Goal: Ask a question

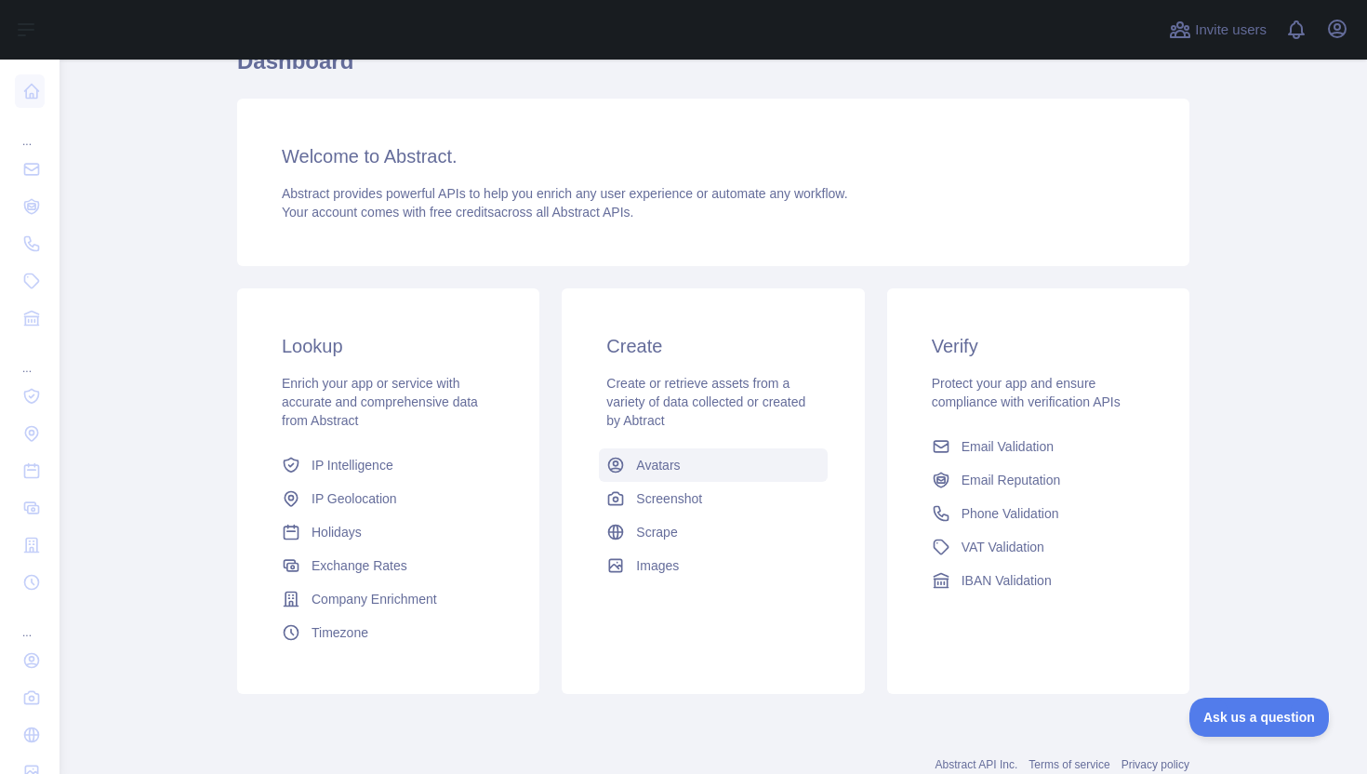
scroll to position [153, 0]
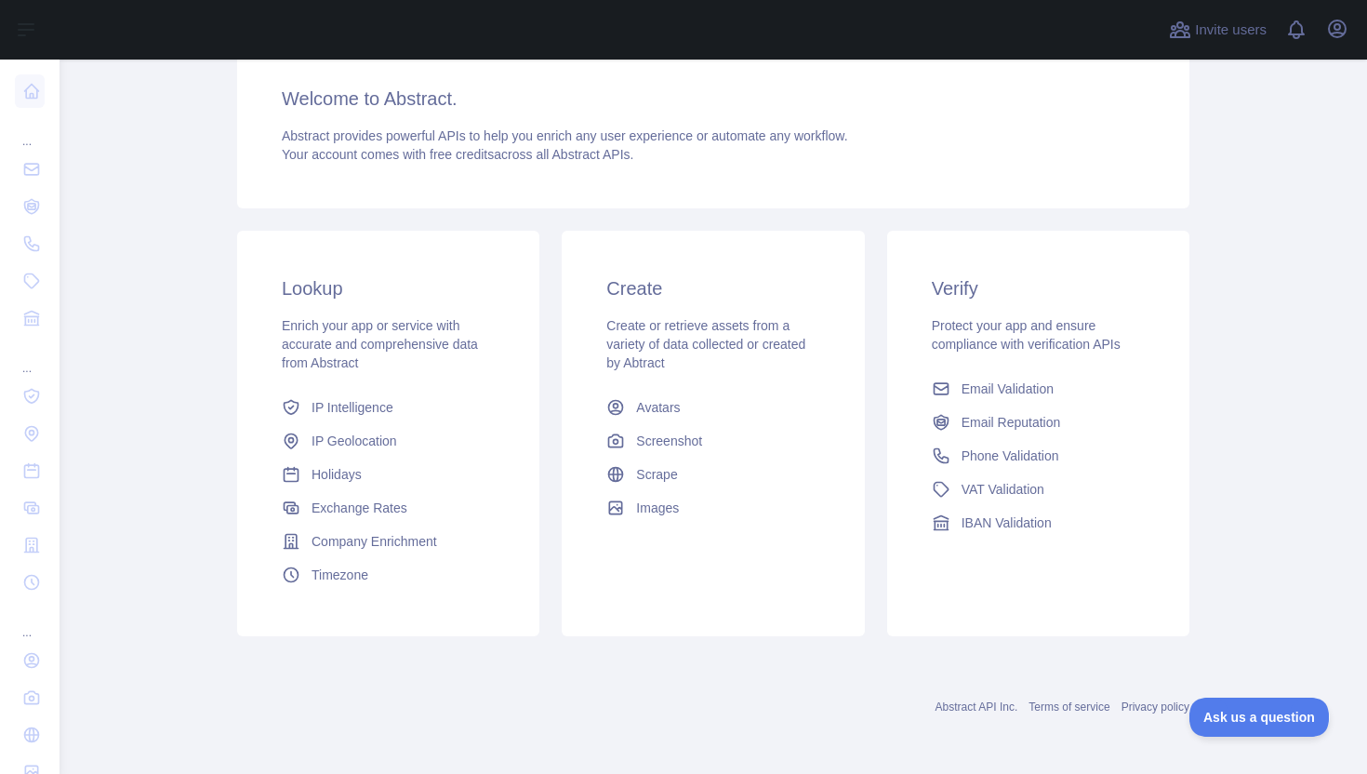
click at [613, 604] on div "Create Create or retrieve assets from a variety of data collected or created by…" at bounding box center [713, 433] width 302 height 405
click at [676, 584] on div "Create Create or retrieve assets from a variety of data collected or created by…" at bounding box center [713, 433] width 302 height 405
click at [669, 298] on h3 "Create" at bounding box center [712, 288] width 213 height 26
click at [1218, 713] on span "Ask us a question" at bounding box center [1249, 714] width 139 height 13
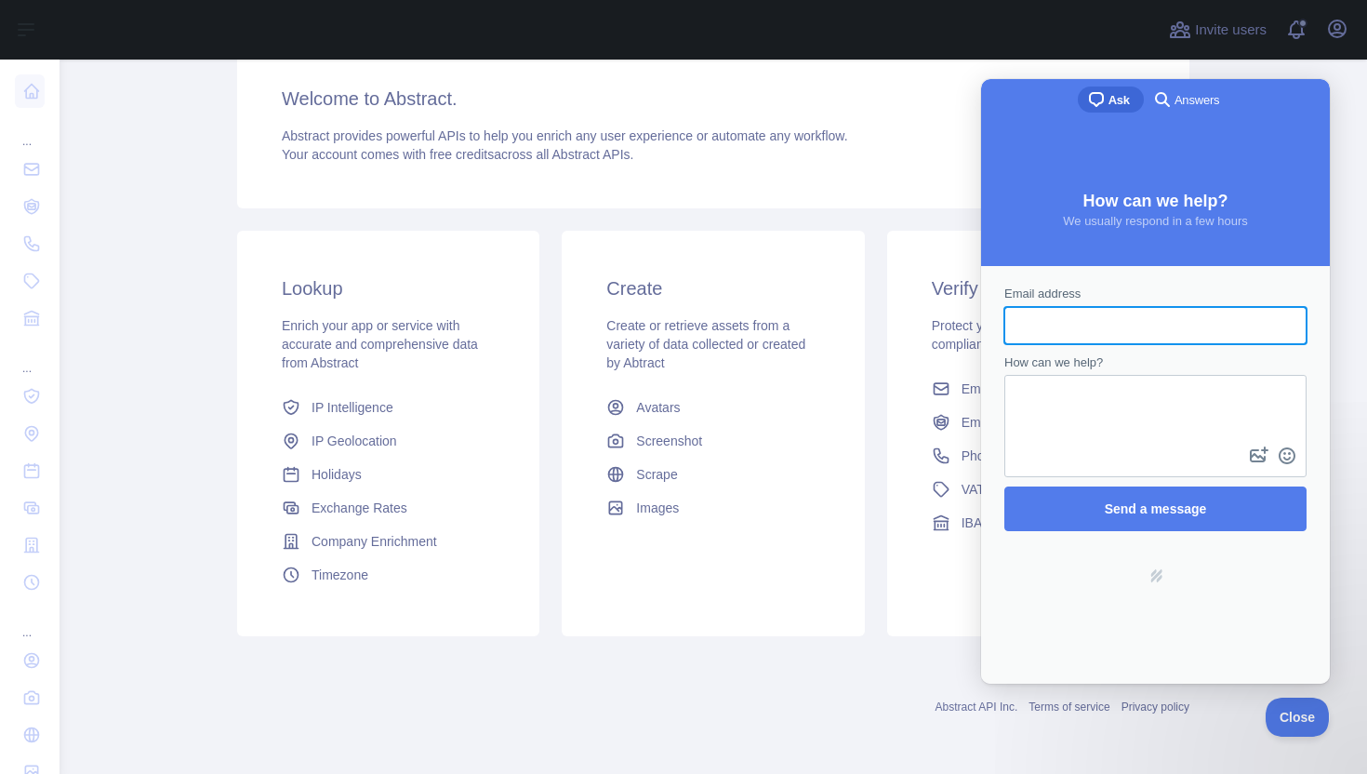
scroll to position [0, 0]
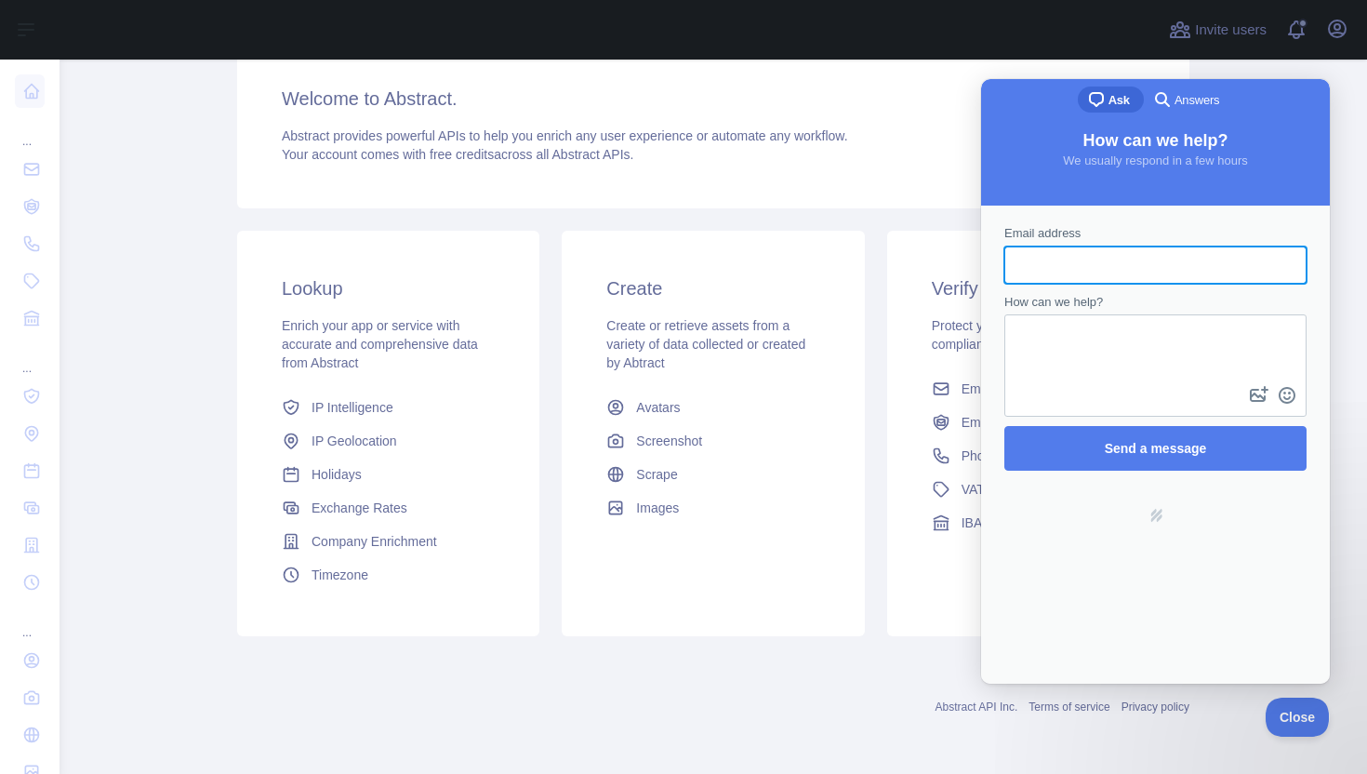
click at [631, 178] on div "Welcome to Abstract. Abstract provides powerful APIs to help you enrich any use…" at bounding box center [713, 124] width 952 height 167
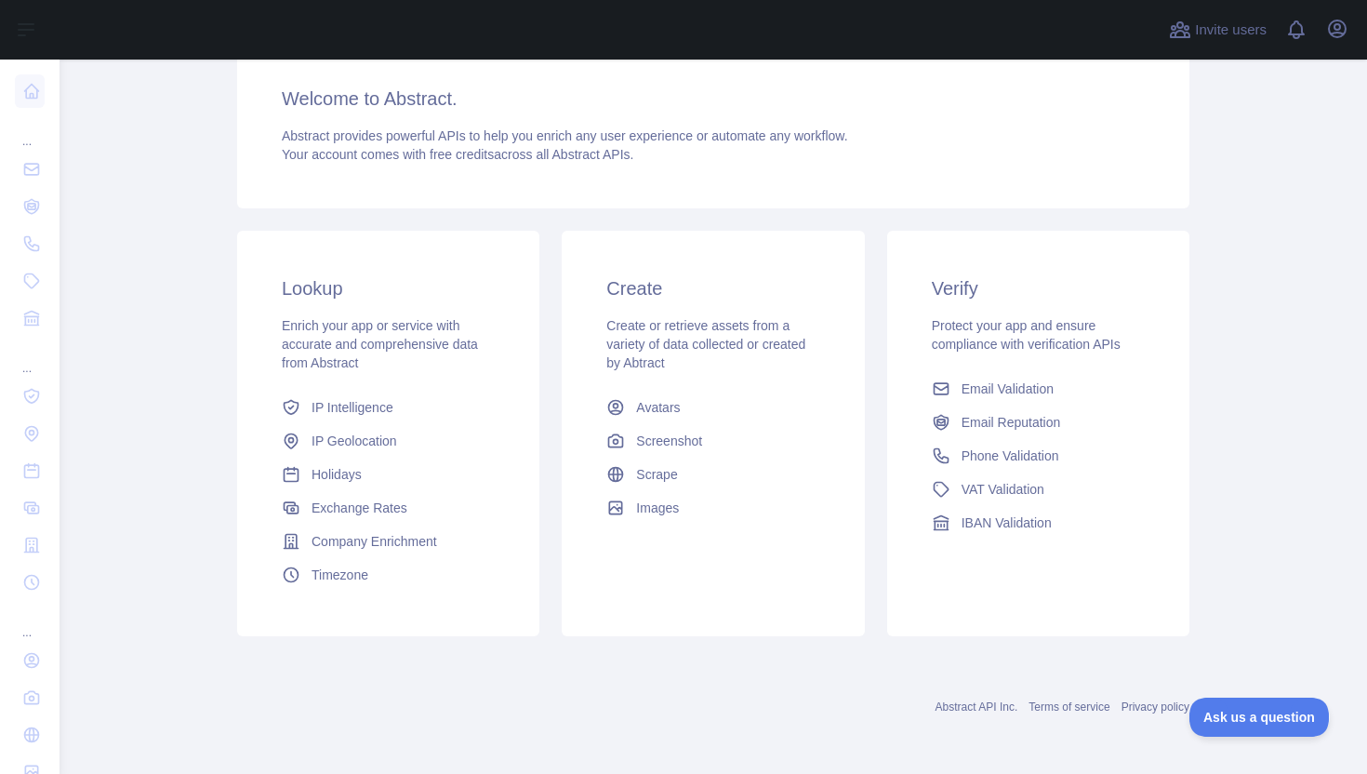
click at [658, 338] on span "Create or retrieve assets from a variety of data collected or created by Abtract" at bounding box center [705, 344] width 199 height 52
